Goal: Book appointment/travel/reservation

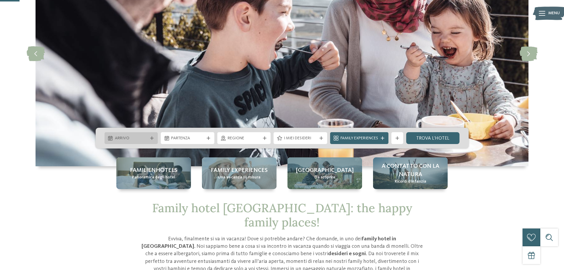
click at [149, 136] on div at bounding box center [152, 138] width 6 height 4
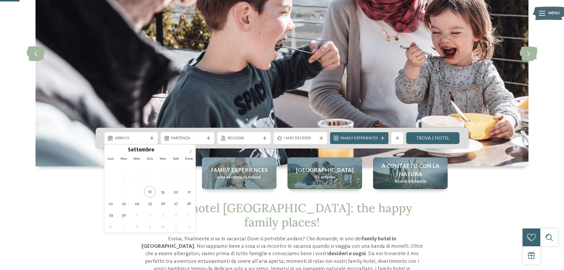
click at [189, 149] on icon at bounding box center [190, 151] width 4 height 4
type div "[DATE]"
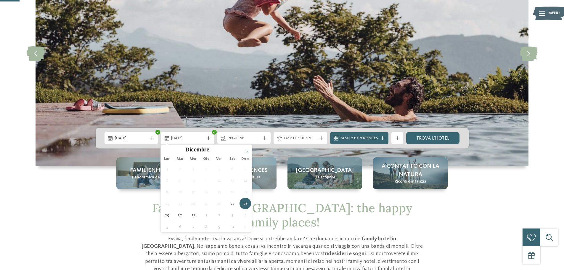
type input "****"
click at [246, 149] on span at bounding box center [247, 150] width 10 height 10
type div "[DATE]"
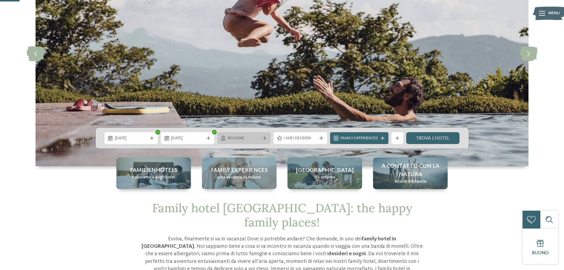
click at [256, 139] on span "Regione" at bounding box center [244, 138] width 33 height 6
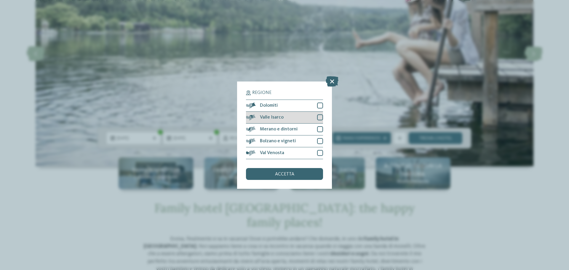
drag, startPoint x: 321, startPoint y: 105, endPoint x: 319, endPoint y: 114, distance: 9.1
click at [321, 106] on div at bounding box center [320, 105] width 6 height 6
drag, startPoint x: 318, startPoint y: 116, endPoint x: 319, endPoint y: 128, distance: 12.2
click at [318, 116] on div at bounding box center [320, 117] width 6 height 6
click at [319, 128] on div at bounding box center [320, 129] width 6 height 6
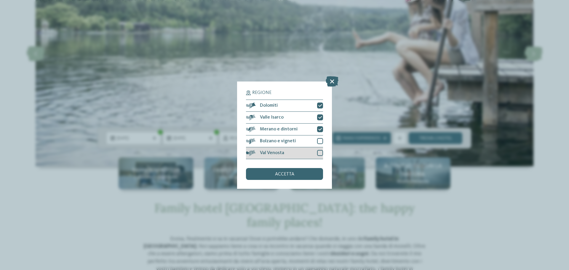
drag, startPoint x: 319, startPoint y: 138, endPoint x: 319, endPoint y: 151, distance: 12.7
click at [319, 139] on div at bounding box center [320, 141] width 6 height 6
click at [320, 153] on div at bounding box center [320, 153] width 6 height 6
click at [307, 177] on div "accetta" at bounding box center [284, 174] width 77 height 12
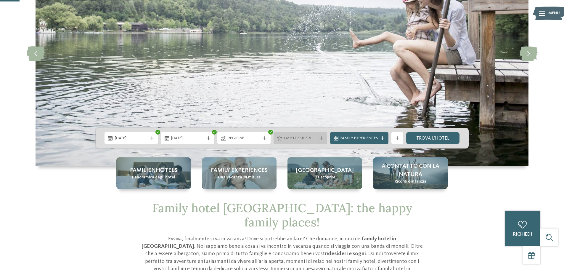
click at [297, 136] on span "I miei desideri" at bounding box center [300, 138] width 33 height 6
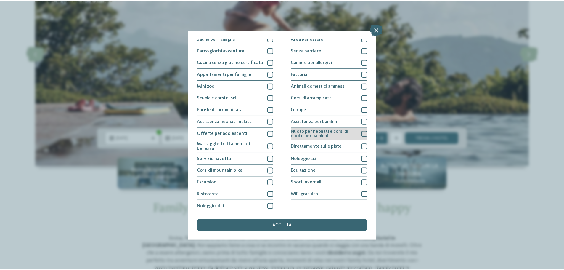
scroll to position [41, 0]
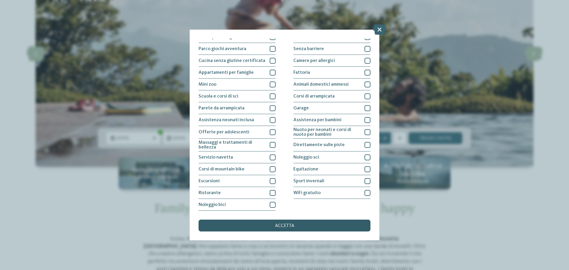
click at [312, 226] on div "accetta" at bounding box center [284, 225] width 172 height 12
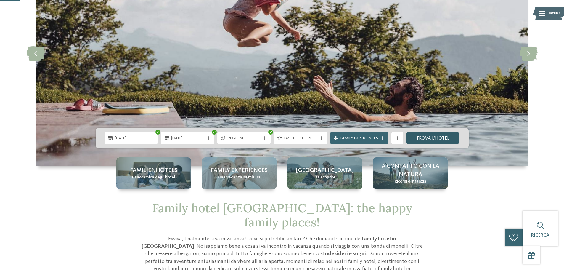
drag, startPoint x: 440, startPoint y: 135, endPoint x: 422, endPoint y: 137, distance: 17.9
click at [440, 135] on link "trova l’hotel" at bounding box center [433, 138] width 54 height 12
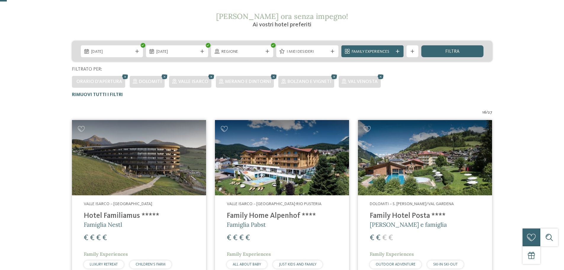
scroll to position [207, 0]
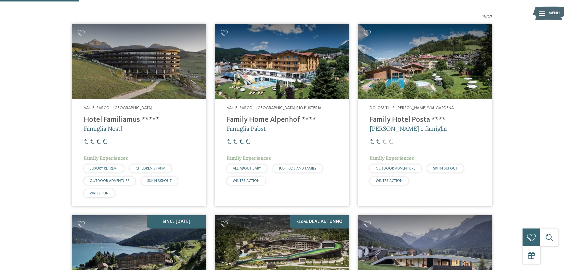
click at [113, 116] on h4 "Hotel Familiamus *****" at bounding box center [139, 120] width 110 height 9
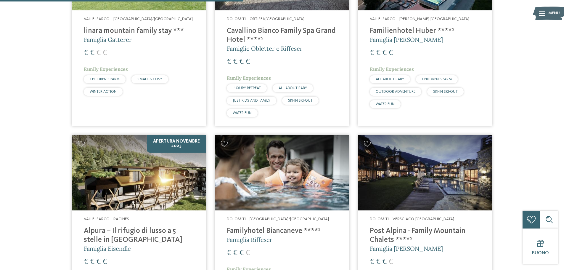
scroll to position [622, 0]
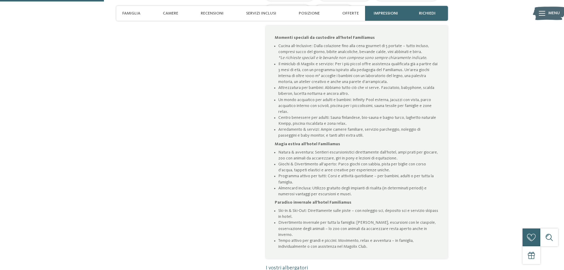
scroll to position [474, 0]
